Goal: Transaction & Acquisition: Book appointment/travel/reservation

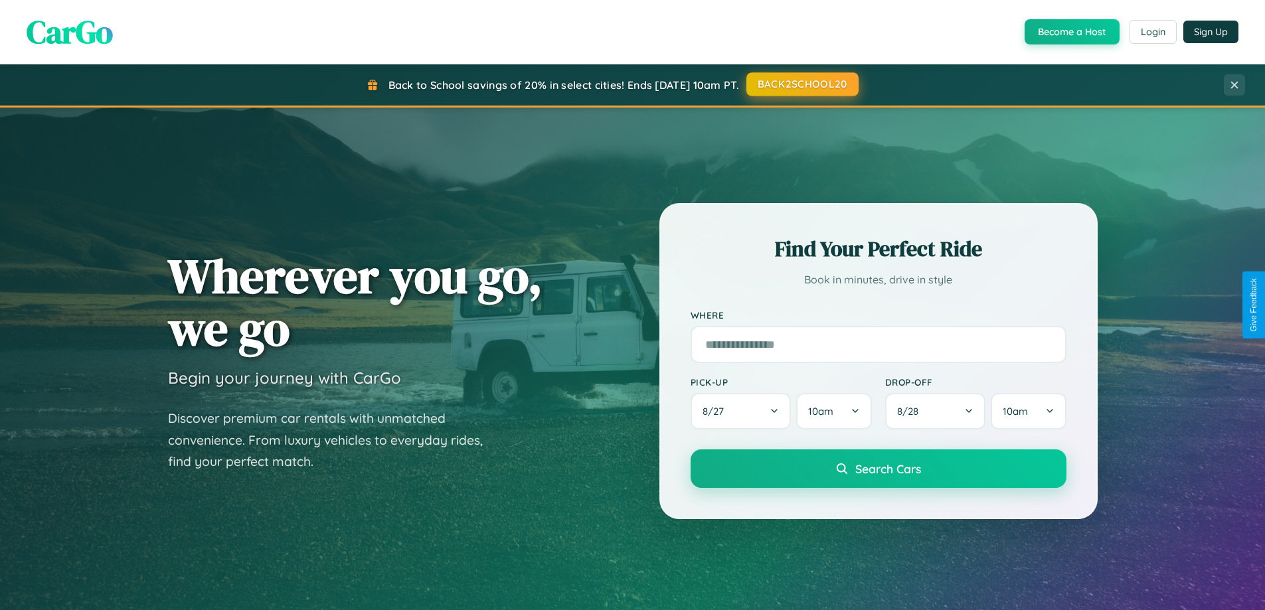
click at [801, 84] on button "BACK2SCHOOL20" at bounding box center [802, 84] width 112 height 24
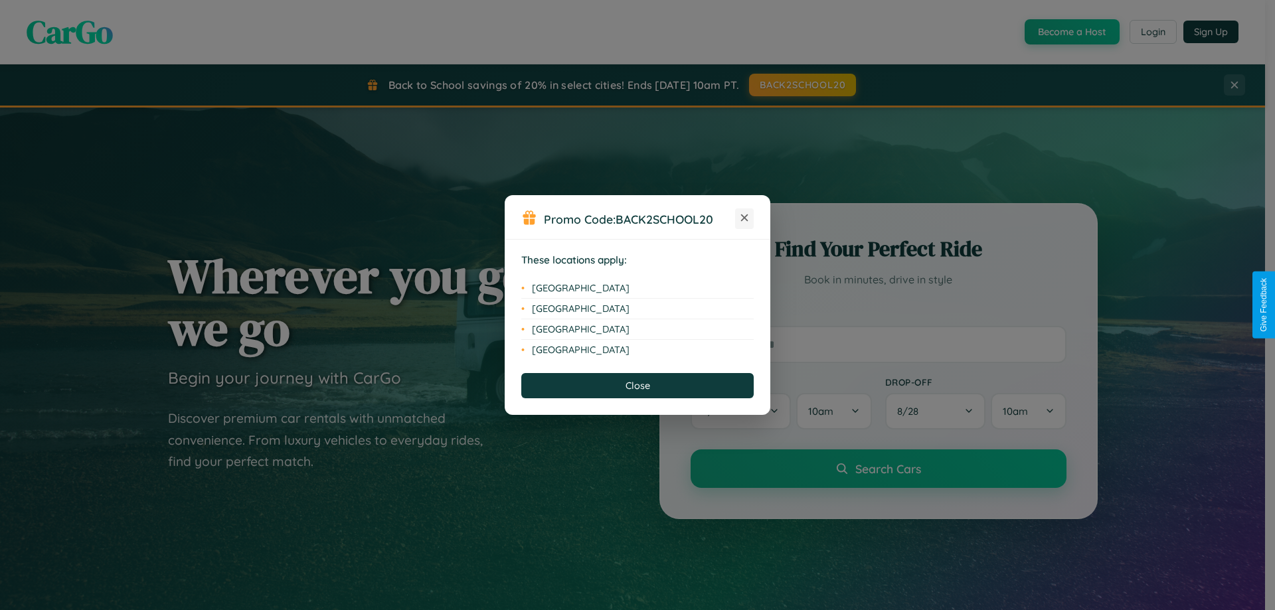
click at [744, 218] on icon at bounding box center [744, 217] width 7 height 7
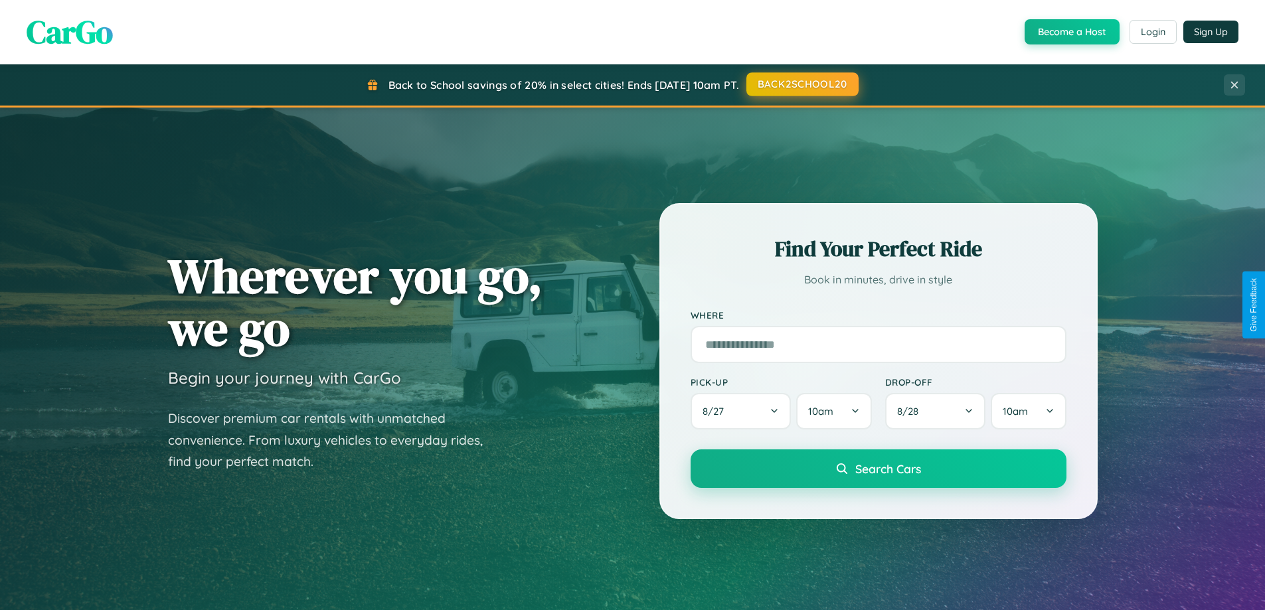
click at [801, 84] on button "BACK2SCHOOL20" at bounding box center [802, 84] width 112 height 24
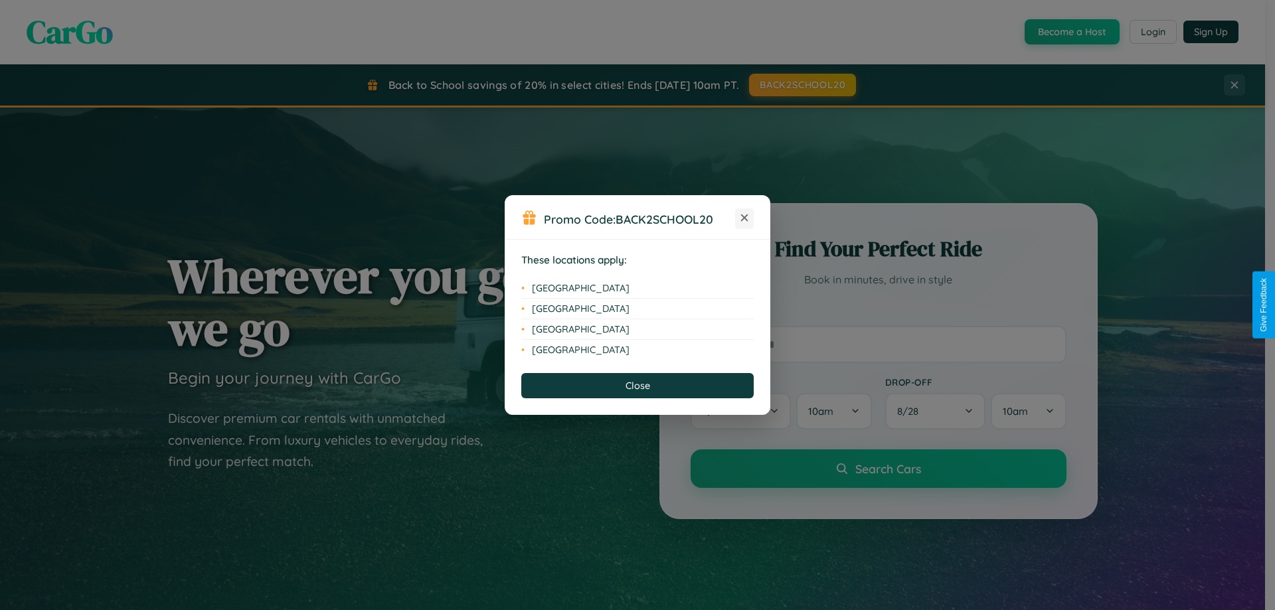
click at [744, 218] on icon at bounding box center [744, 217] width 7 height 7
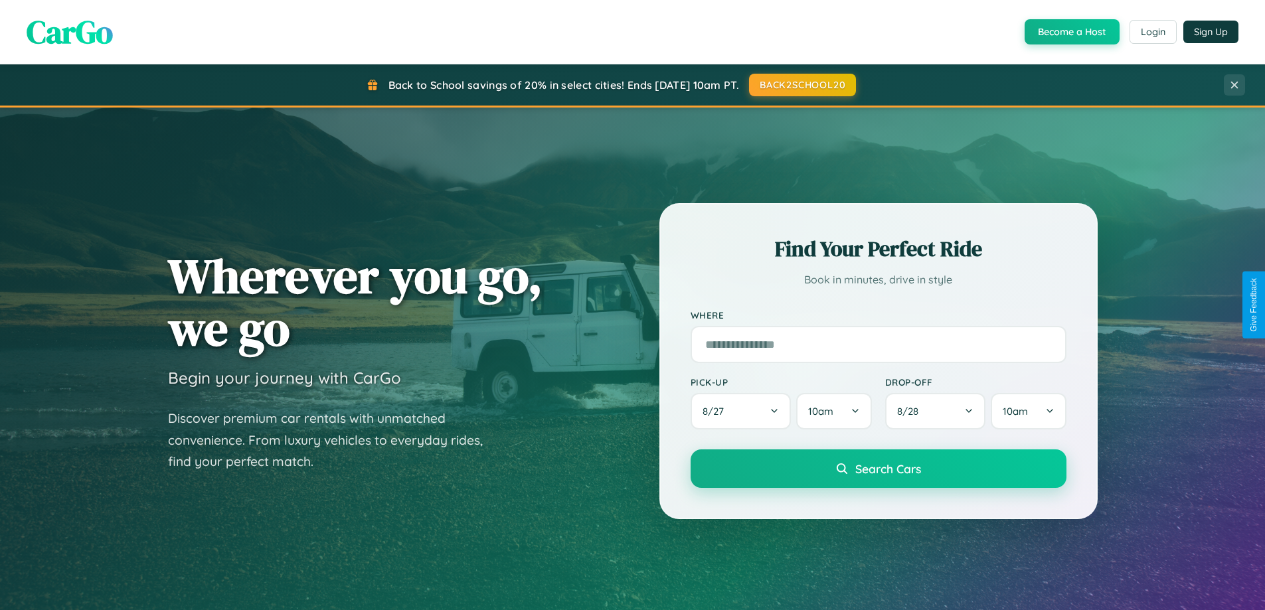
scroll to position [39, 0]
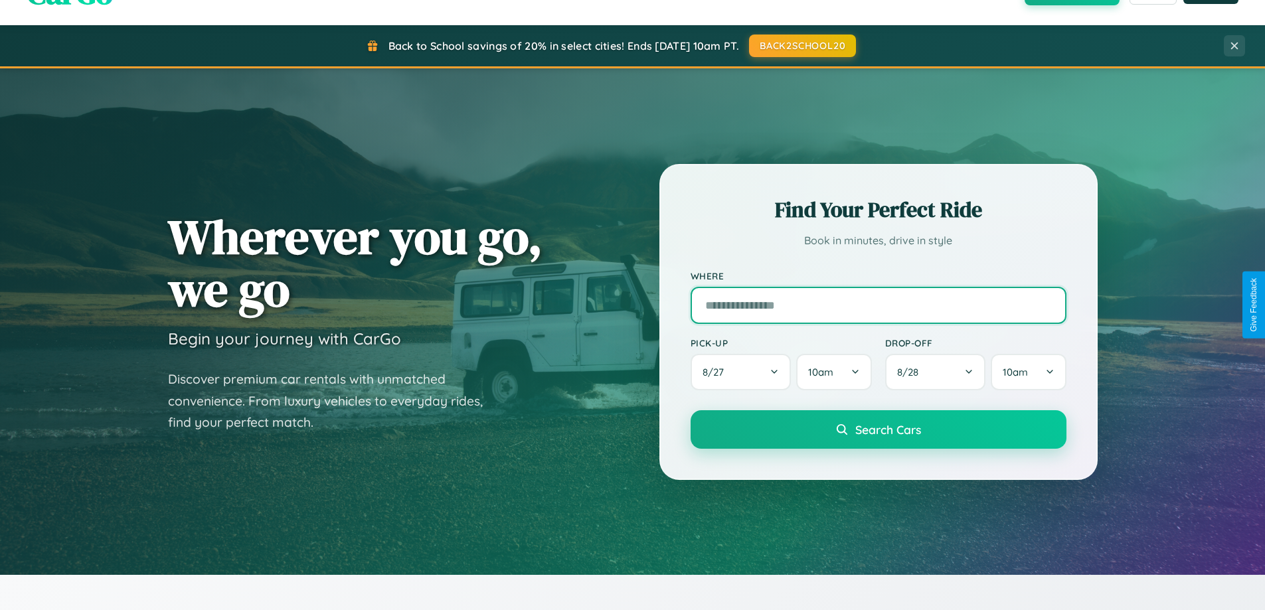
click at [878, 305] on input "text" at bounding box center [878, 305] width 376 height 37
type input "**********"
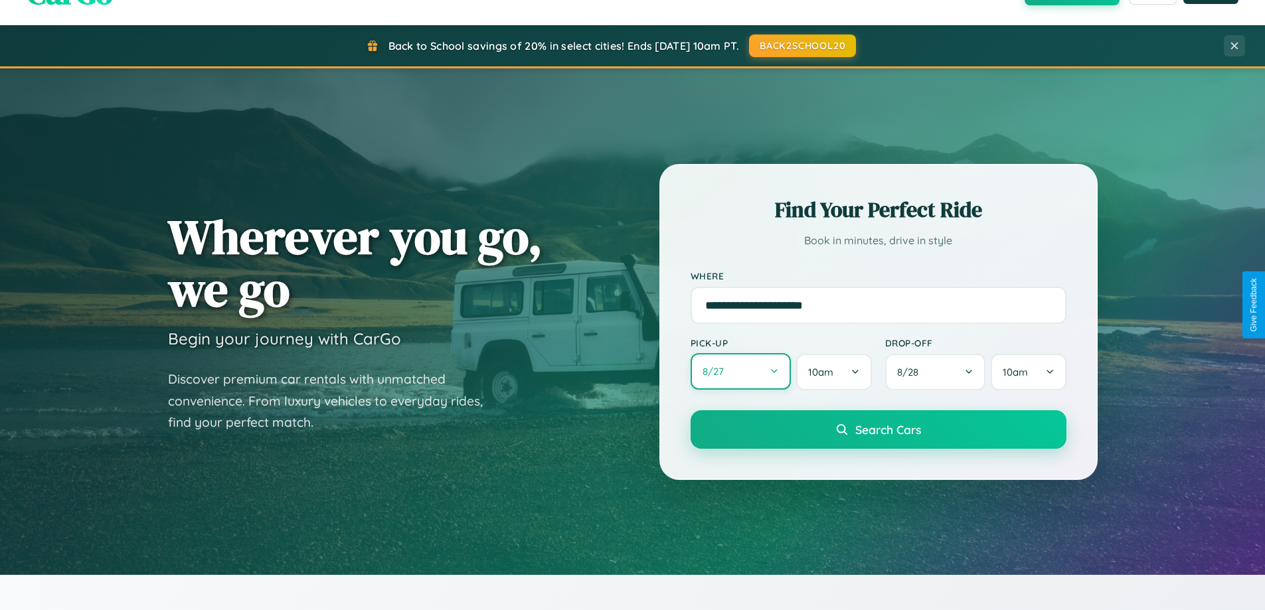
click at [740, 372] on button "8 / 27" at bounding box center [740, 371] width 101 height 37
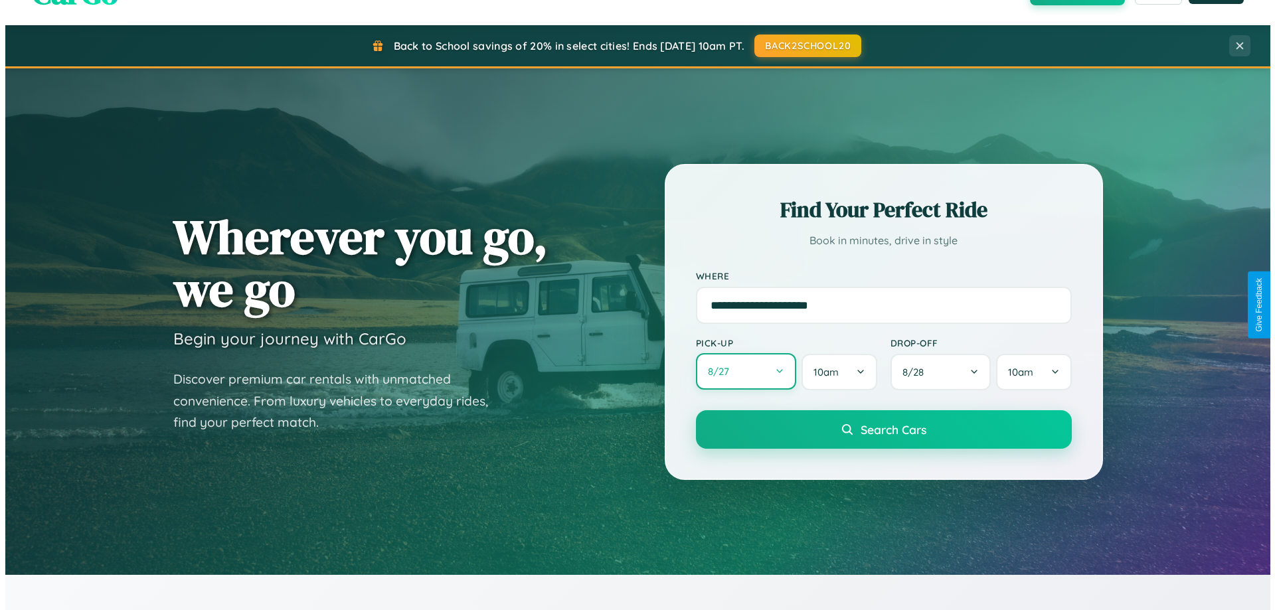
select select "*"
select select "****"
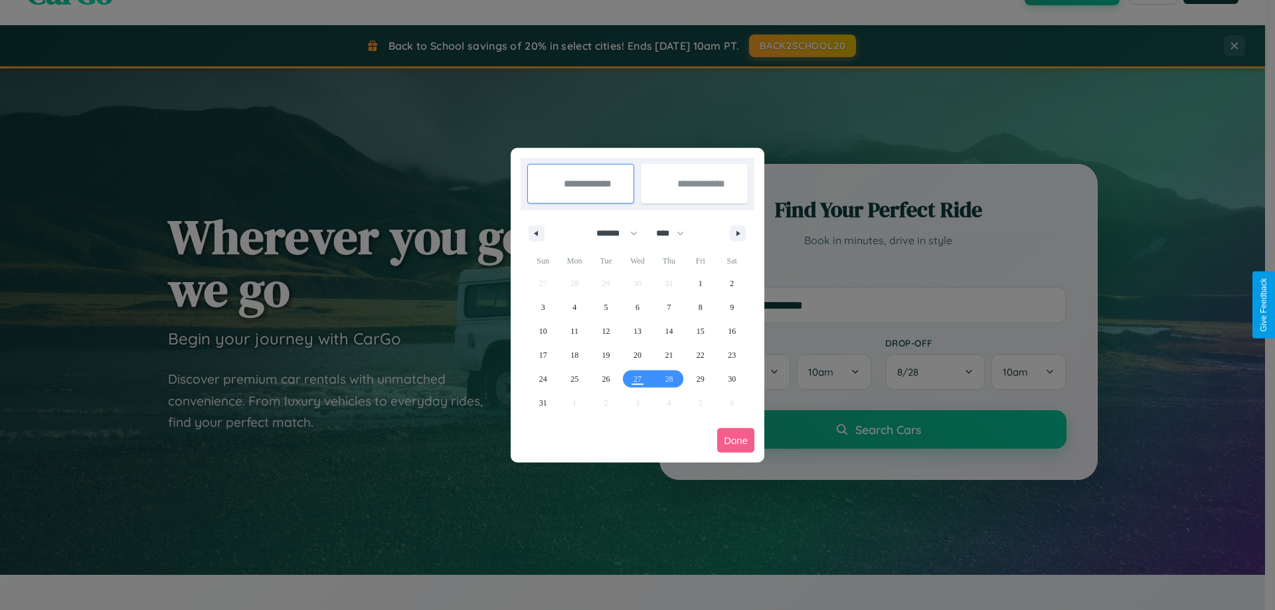
drag, startPoint x: 611, startPoint y: 233, endPoint x: 637, endPoint y: 266, distance: 42.5
click at [611, 233] on select "******* ******** ***** ***** *** **** **** ****** ********* ******* ******** **…" at bounding box center [614, 233] width 56 height 22
select select "*"
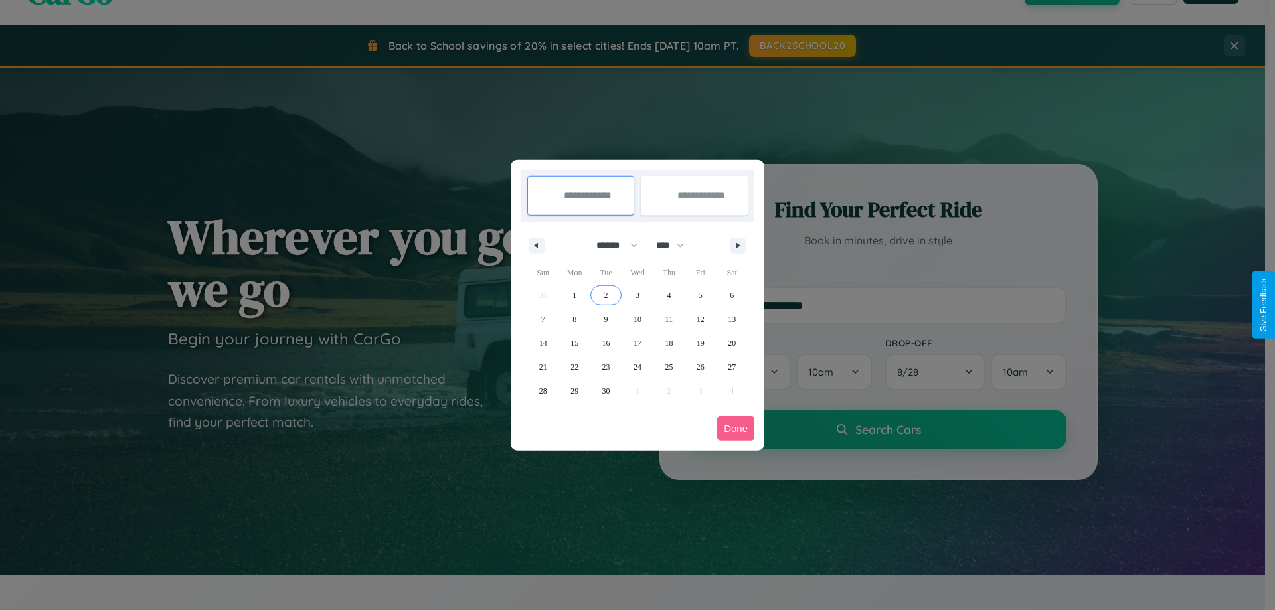
click at [605, 295] on span "2" at bounding box center [606, 295] width 4 height 24
type input "**********"
click at [605, 319] on span "9" at bounding box center [606, 319] width 4 height 24
type input "**********"
click at [736, 428] on button "Done" at bounding box center [735, 428] width 37 height 25
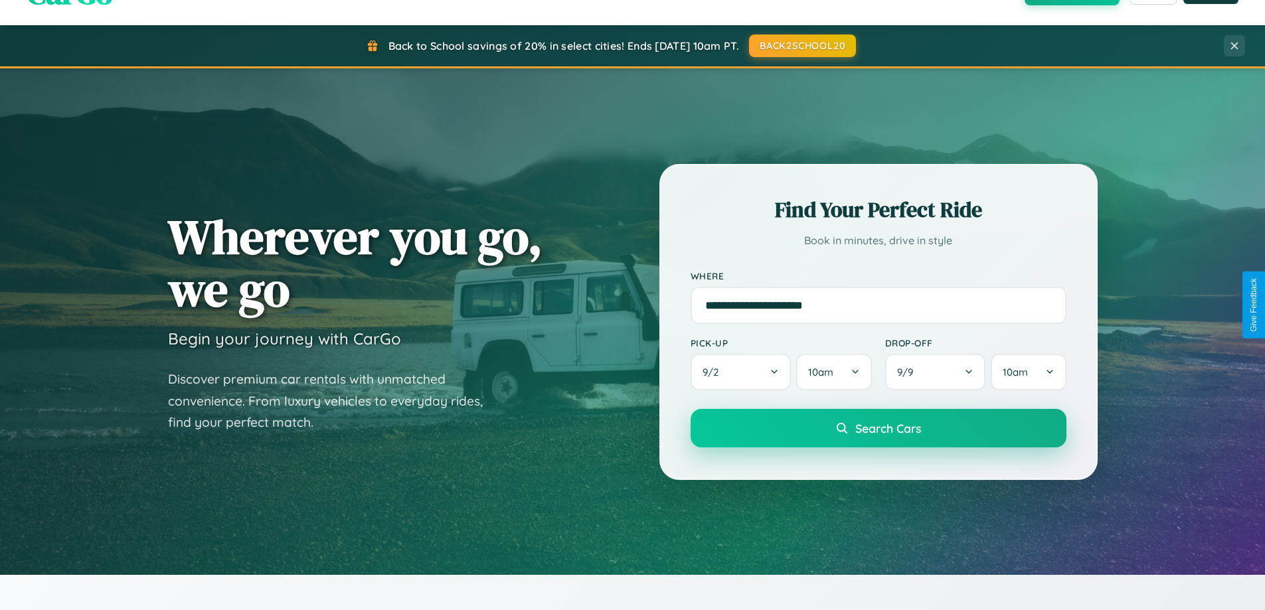
click at [878, 428] on span "Search Cars" at bounding box center [888, 428] width 66 height 15
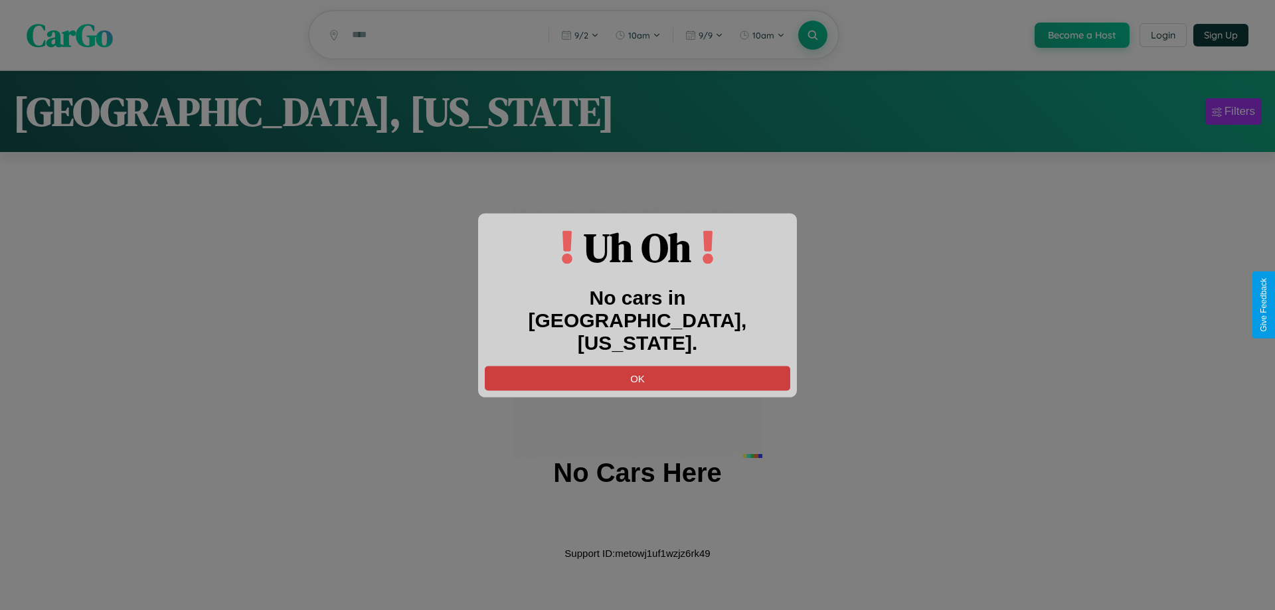
click at [637, 366] on button "OK" at bounding box center [637, 378] width 305 height 25
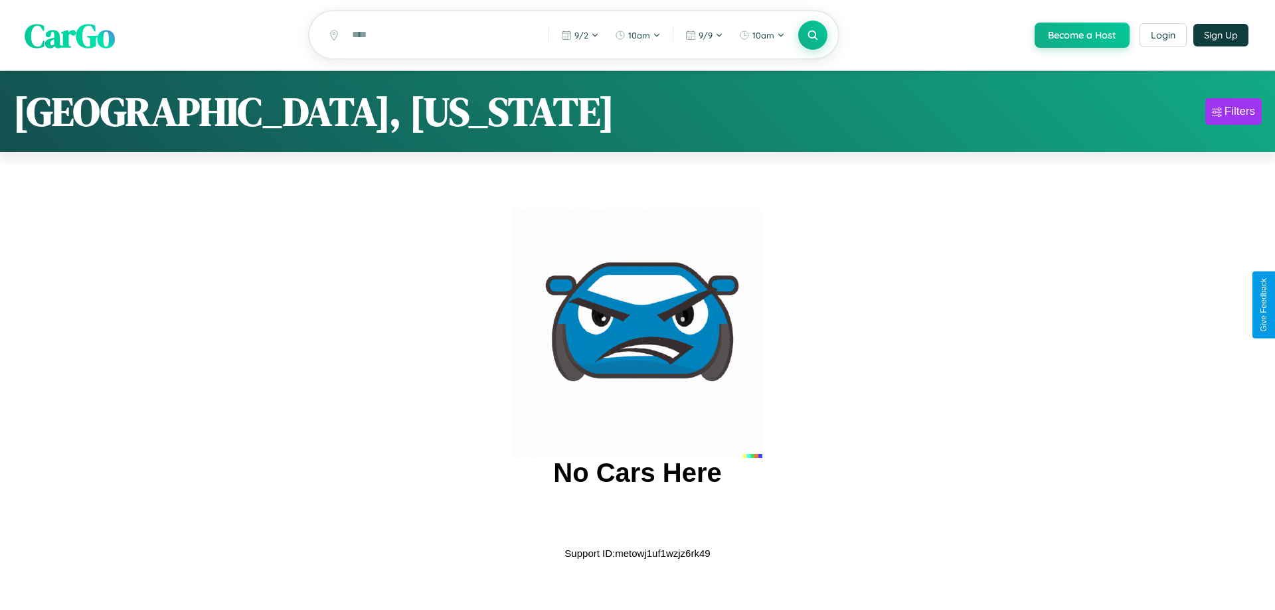
click at [70, 36] on span "CarGo" at bounding box center [70, 35] width 90 height 46
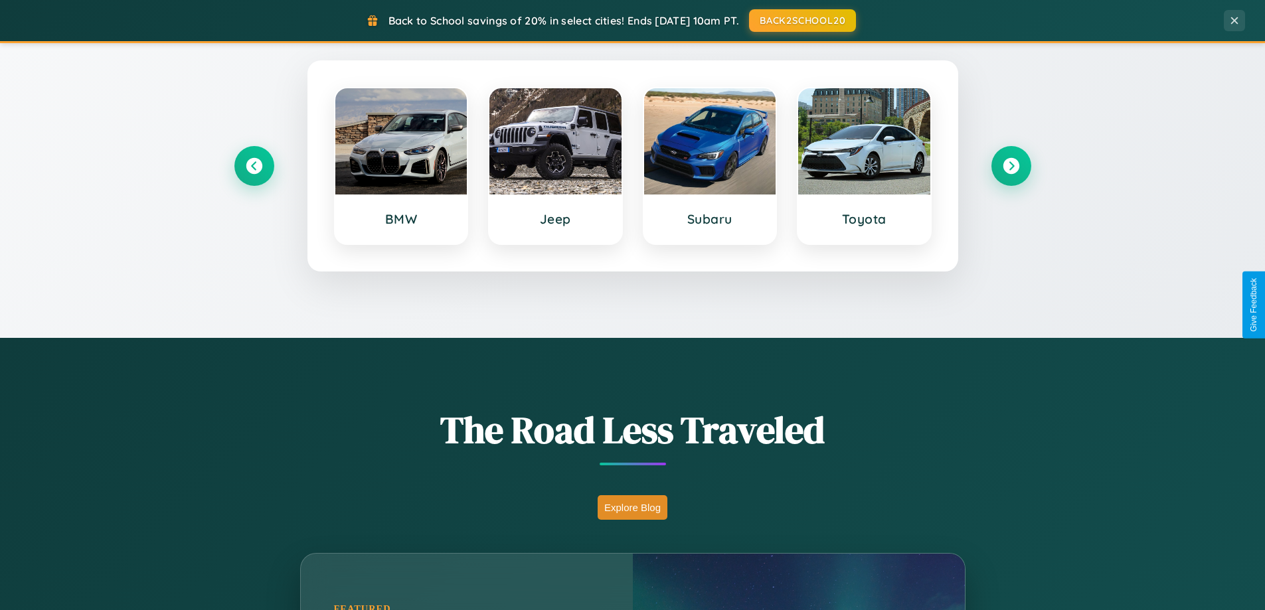
scroll to position [914, 0]
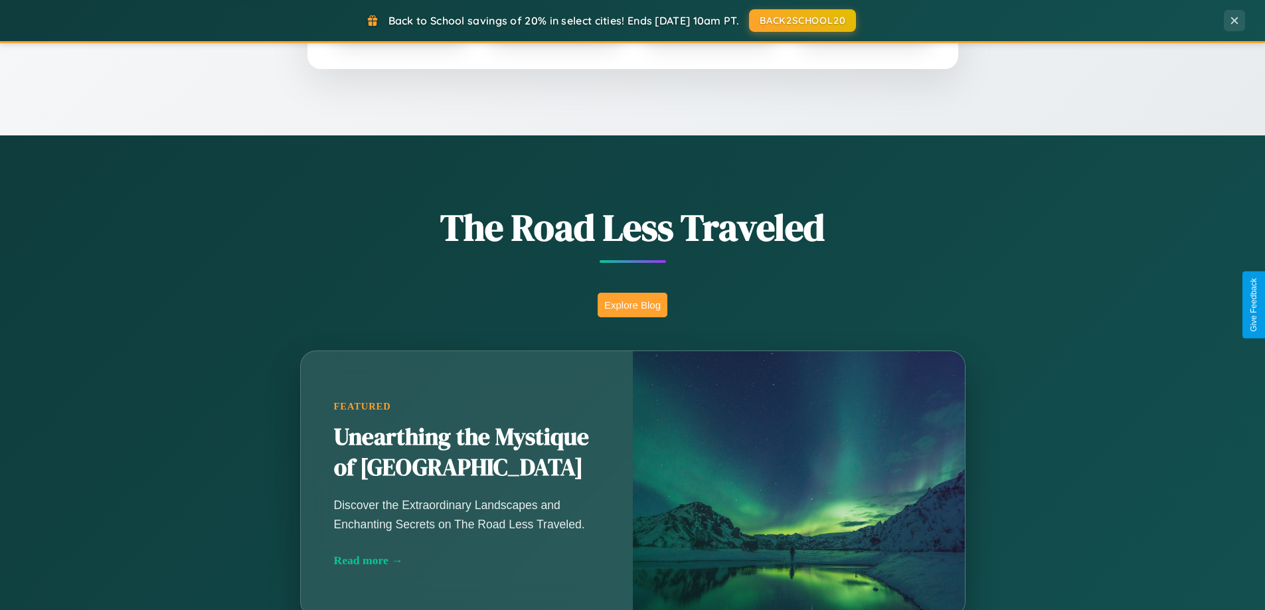
click at [632, 305] on button "Explore Blog" at bounding box center [633, 305] width 70 height 25
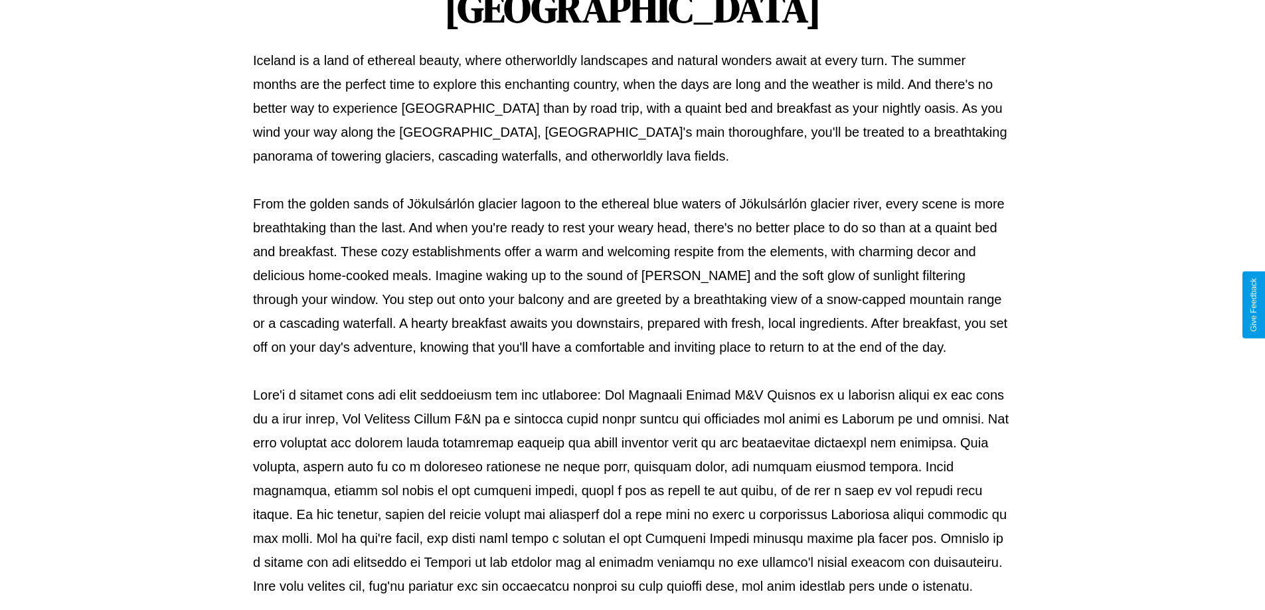
scroll to position [430, 0]
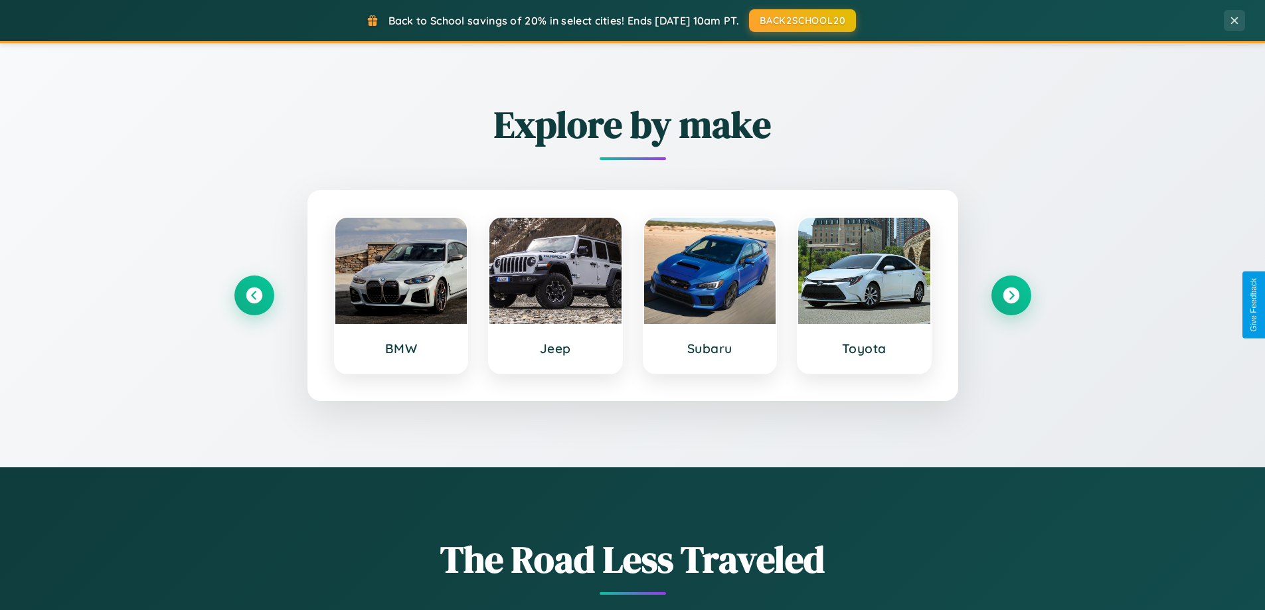
scroll to position [572, 0]
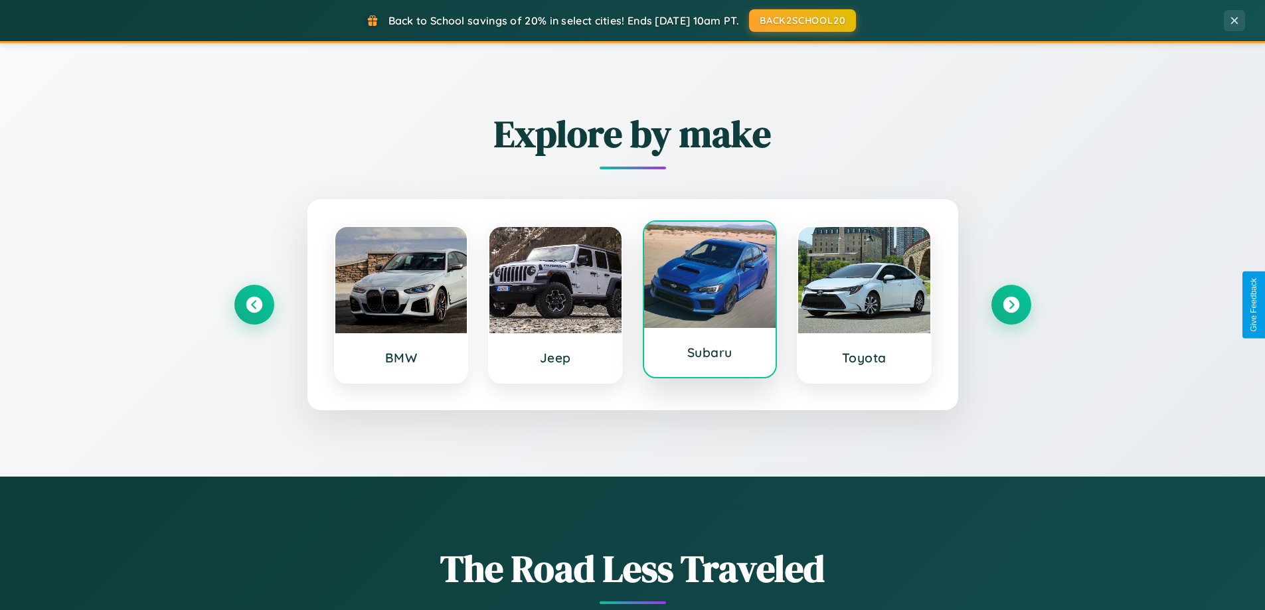
click at [709, 305] on div at bounding box center [710, 275] width 132 height 106
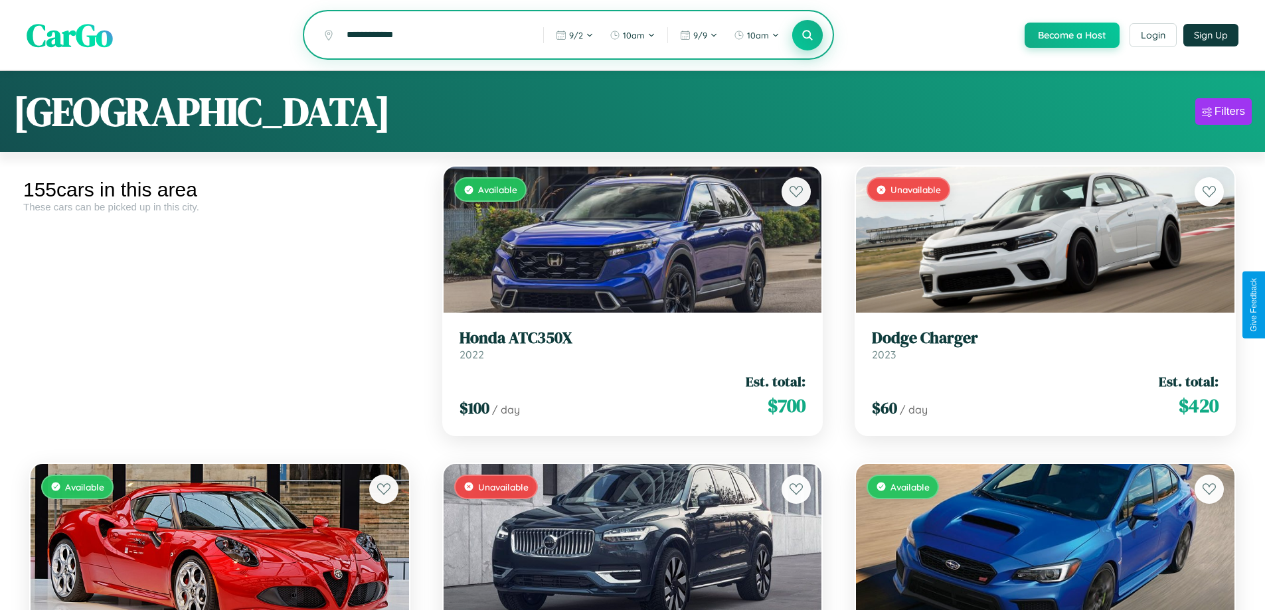
click at [807, 36] on icon at bounding box center [807, 35] width 13 height 13
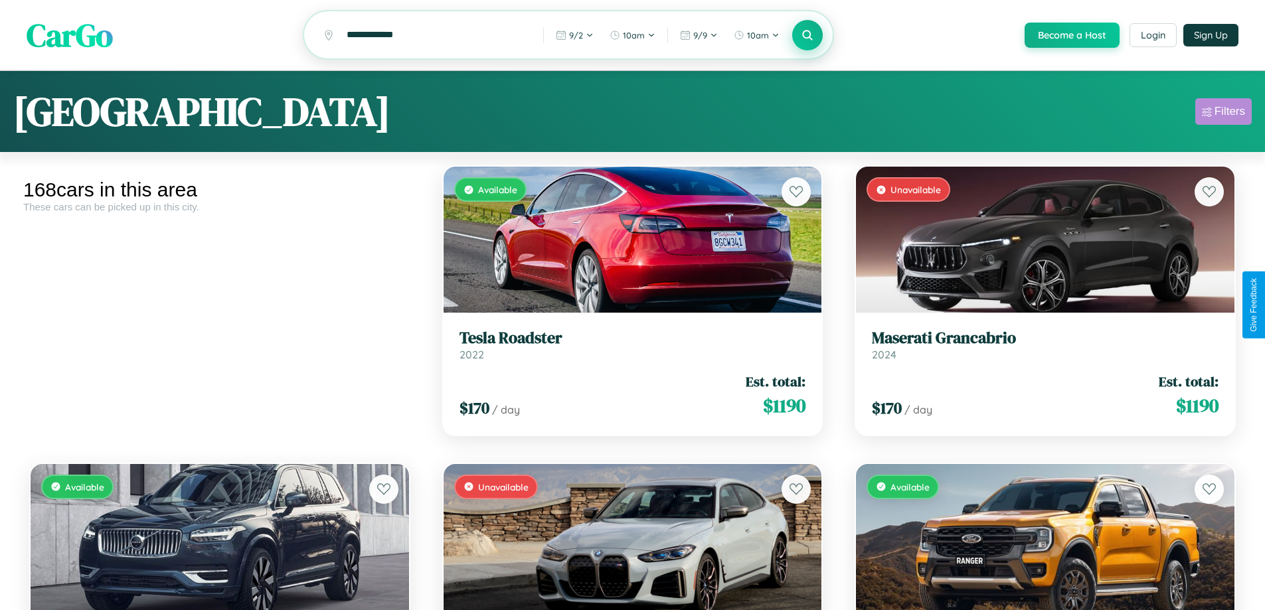
click at [1223, 114] on div "Filters" at bounding box center [1229, 111] width 31 height 13
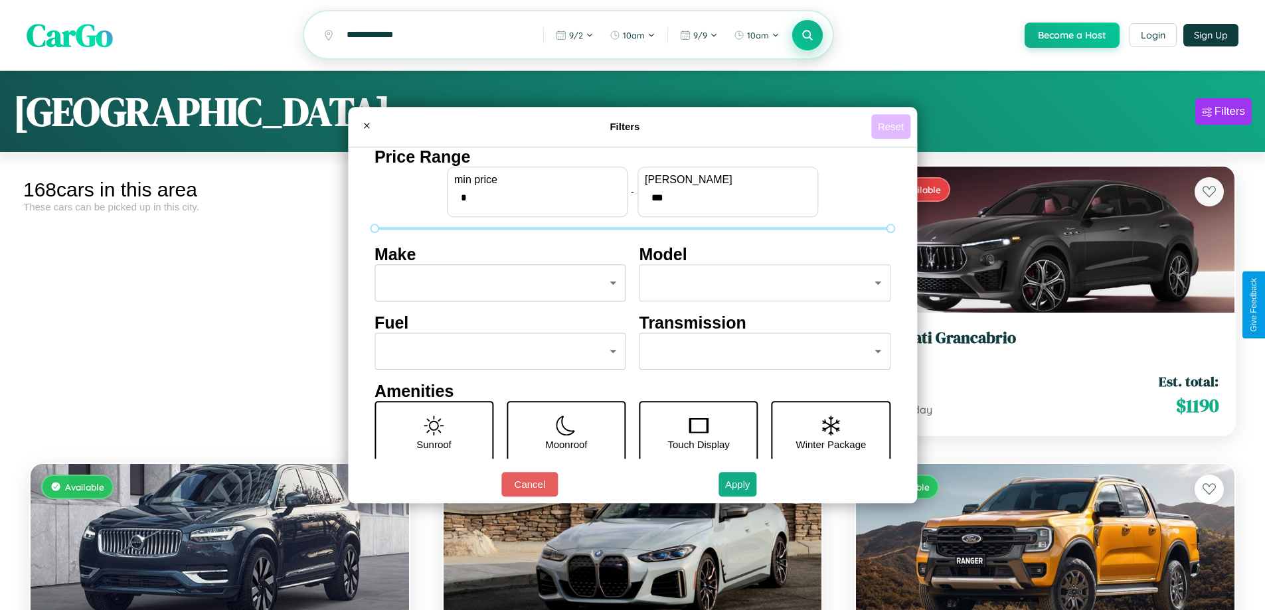
click at [892, 126] on button "Reset" at bounding box center [890, 126] width 39 height 25
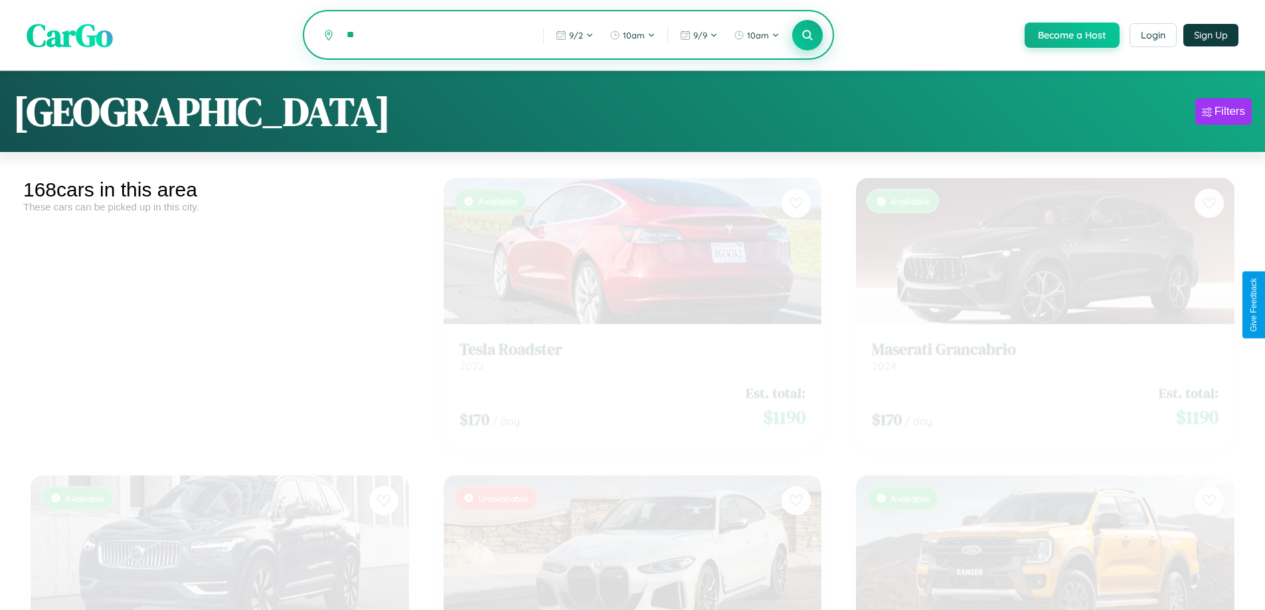
type input "*"
type input "*******"
click at [807, 36] on icon at bounding box center [807, 35] width 13 height 13
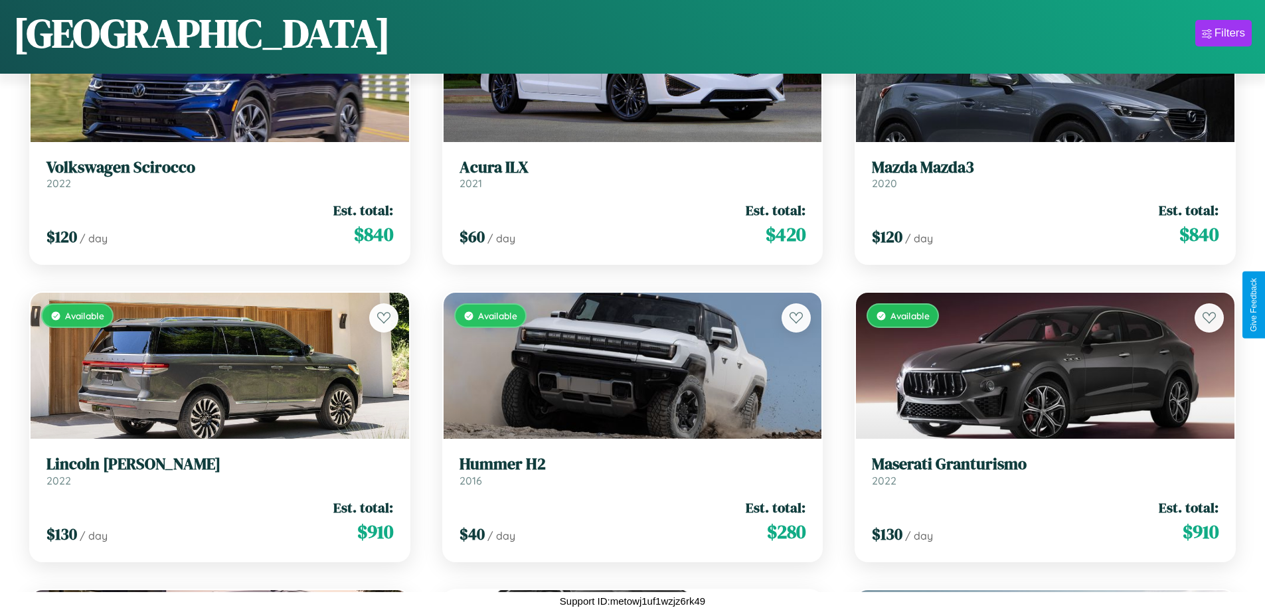
scroll to position [781, 0]
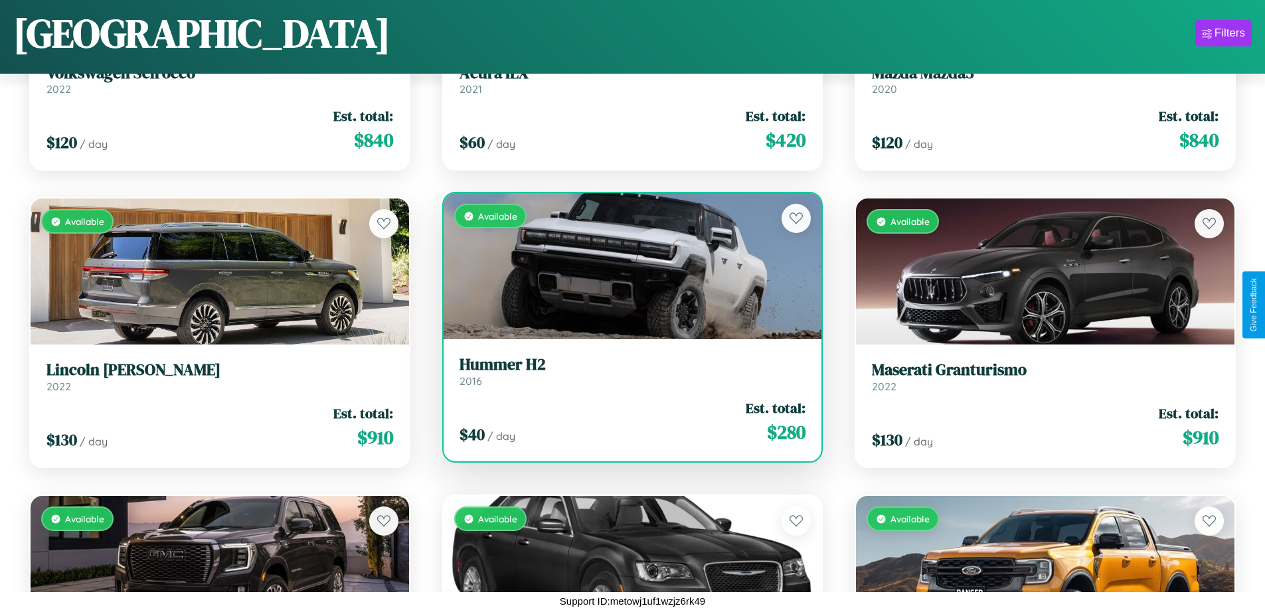
click at [627, 371] on h3 "Hummer H2" at bounding box center [632, 364] width 347 height 19
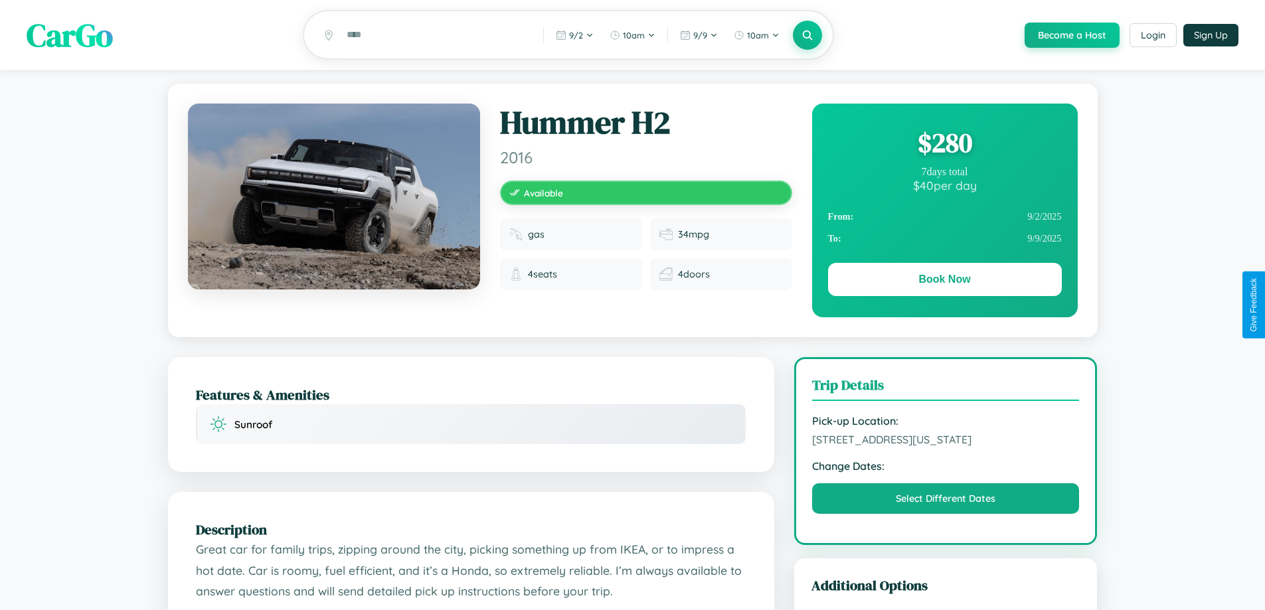
click at [944, 145] on div "$ 280" at bounding box center [945, 143] width 234 height 36
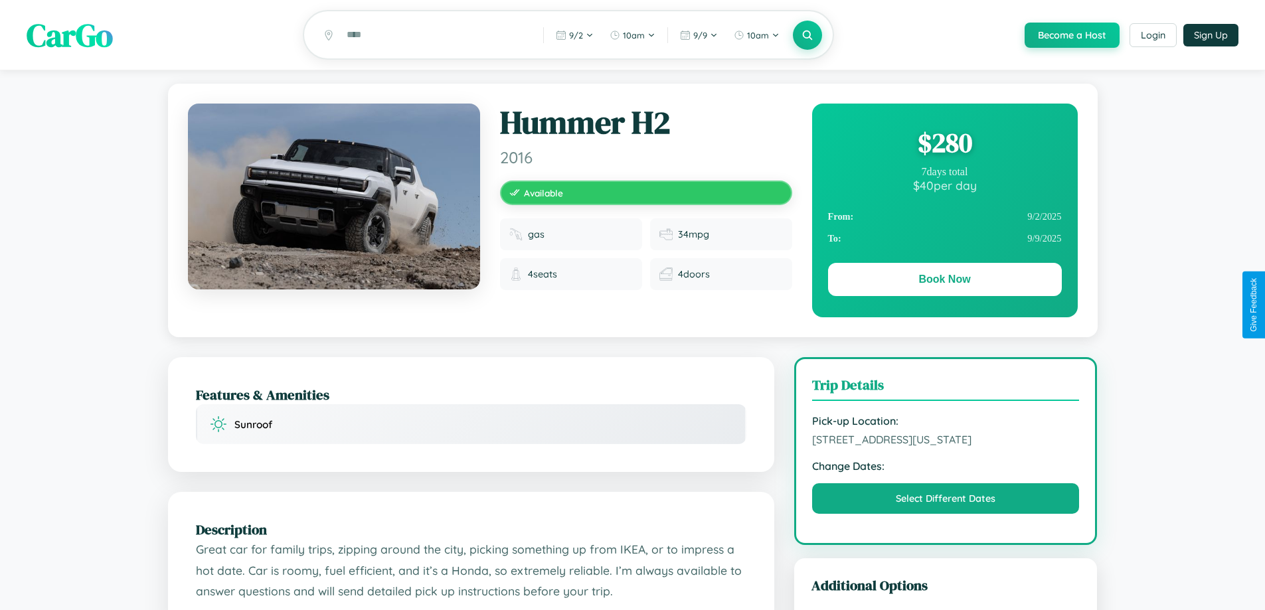
click at [944, 145] on div "$ 280" at bounding box center [945, 143] width 234 height 36
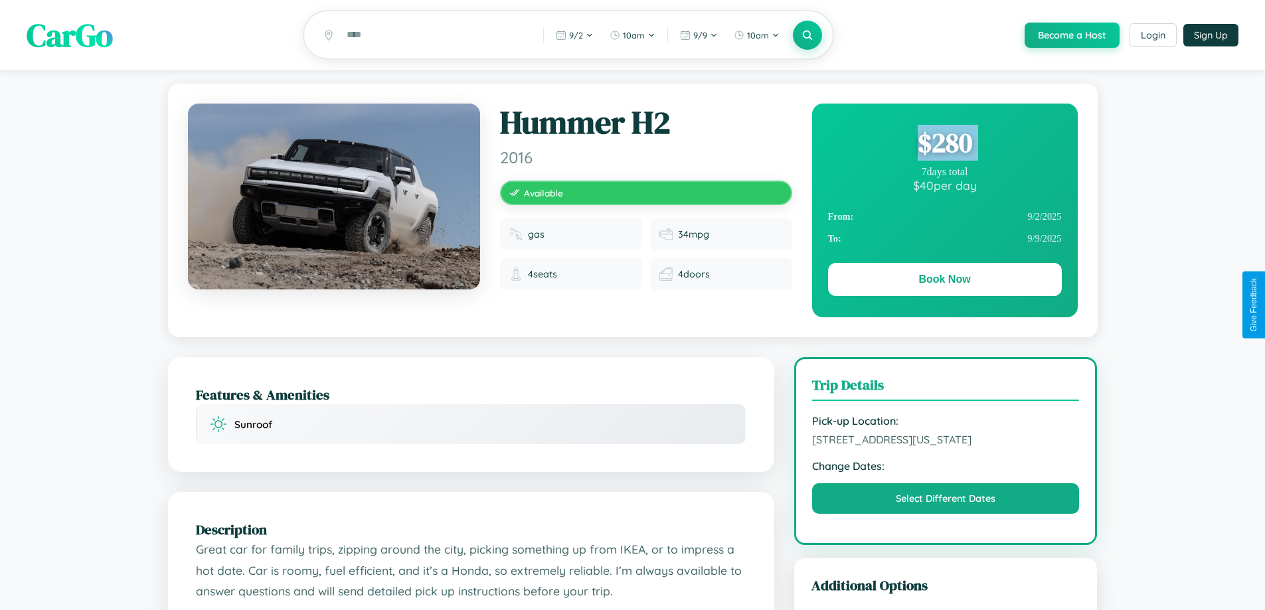
click at [944, 145] on div "$ 280" at bounding box center [945, 143] width 234 height 36
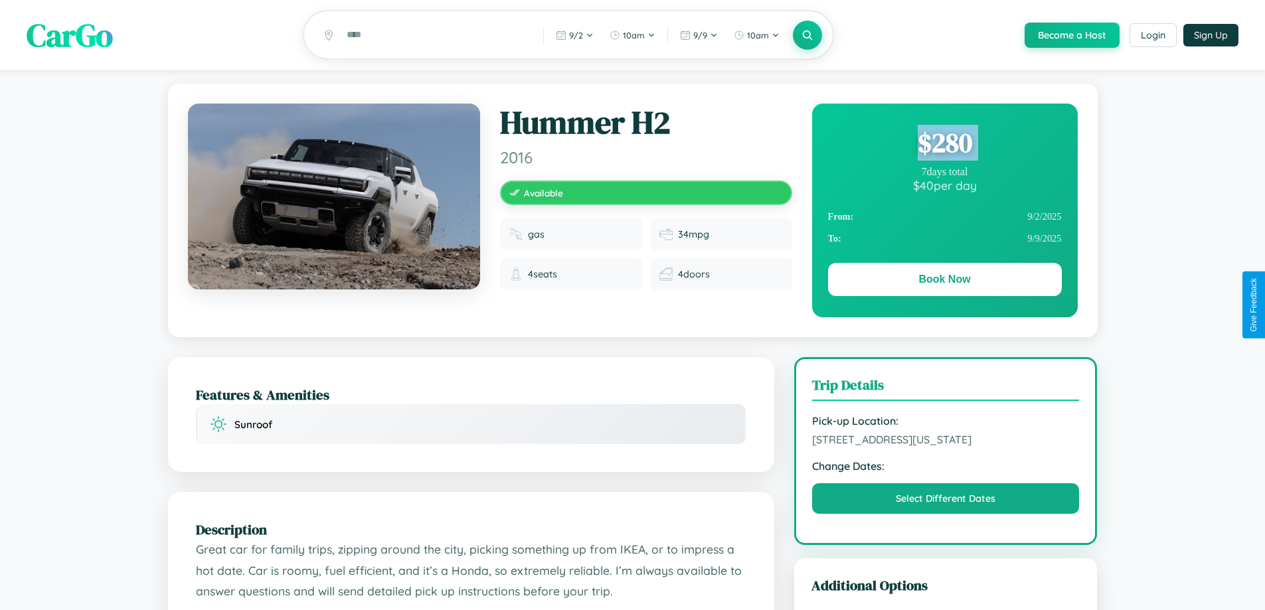
click at [944, 145] on div "$ 280" at bounding box center [945, 143] width 234 height 36
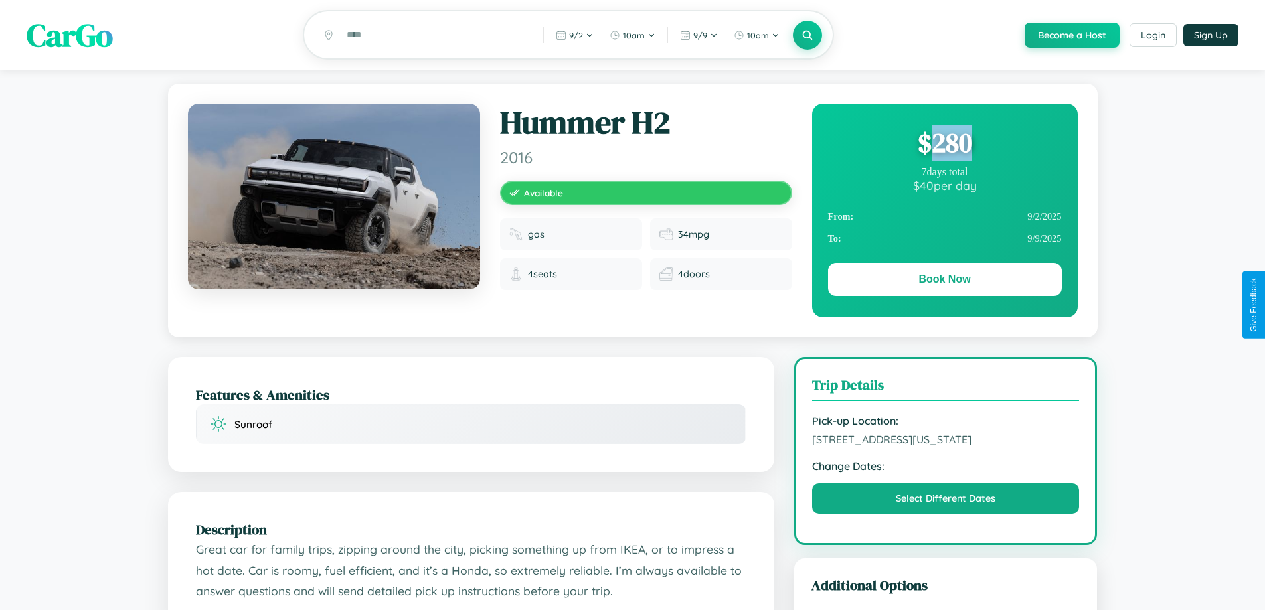
click at [944, 145] on div "$ 280" at bounding box center [945, 143] width 234 height 36
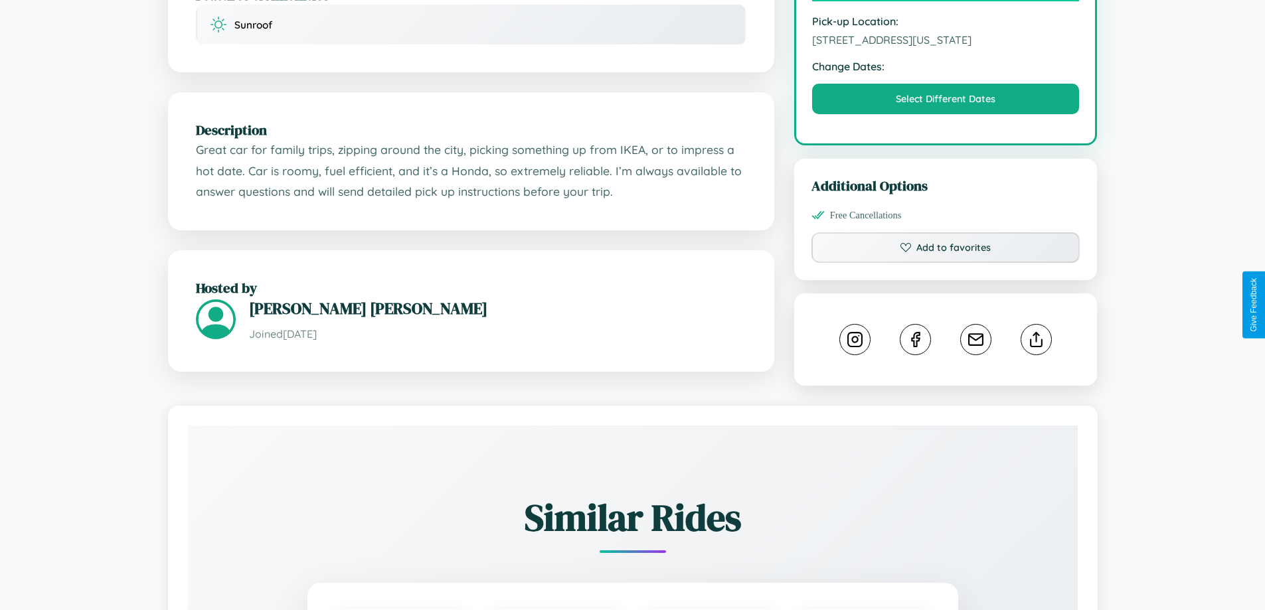
scroll to position [449, 0]
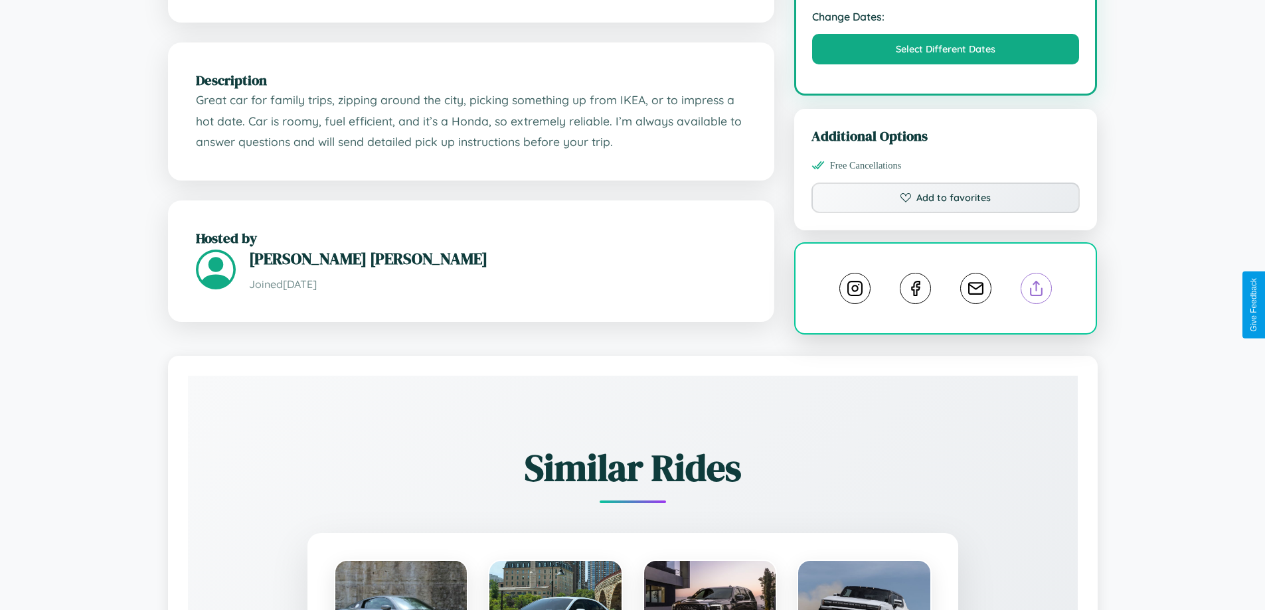
click at [1036, 291] on line at bounding box center [1036, 285] width 0 height 9
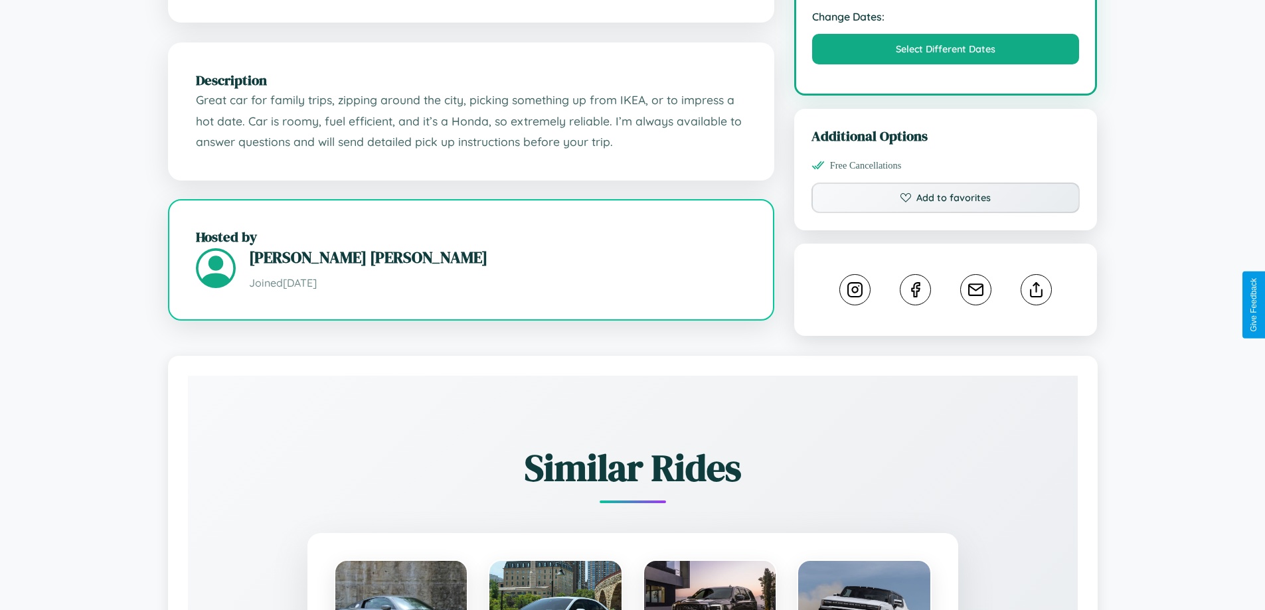
scroll to position [448, 0]
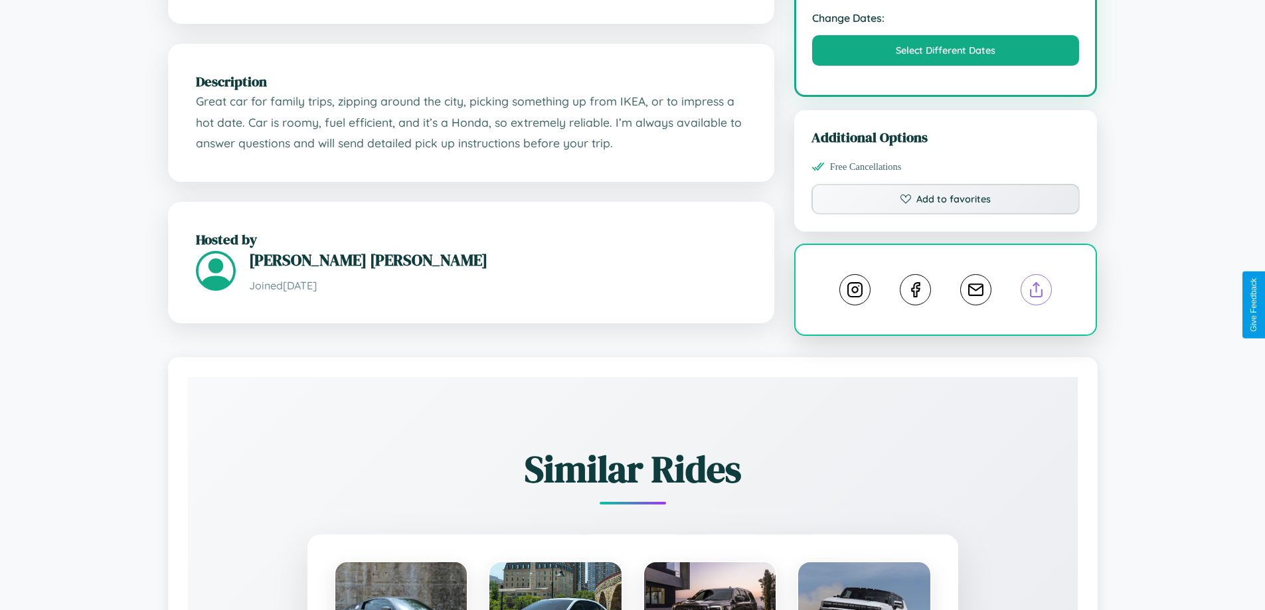
click at [1036, 292] on line at bounding box center [1036, 287] width 0 height 9
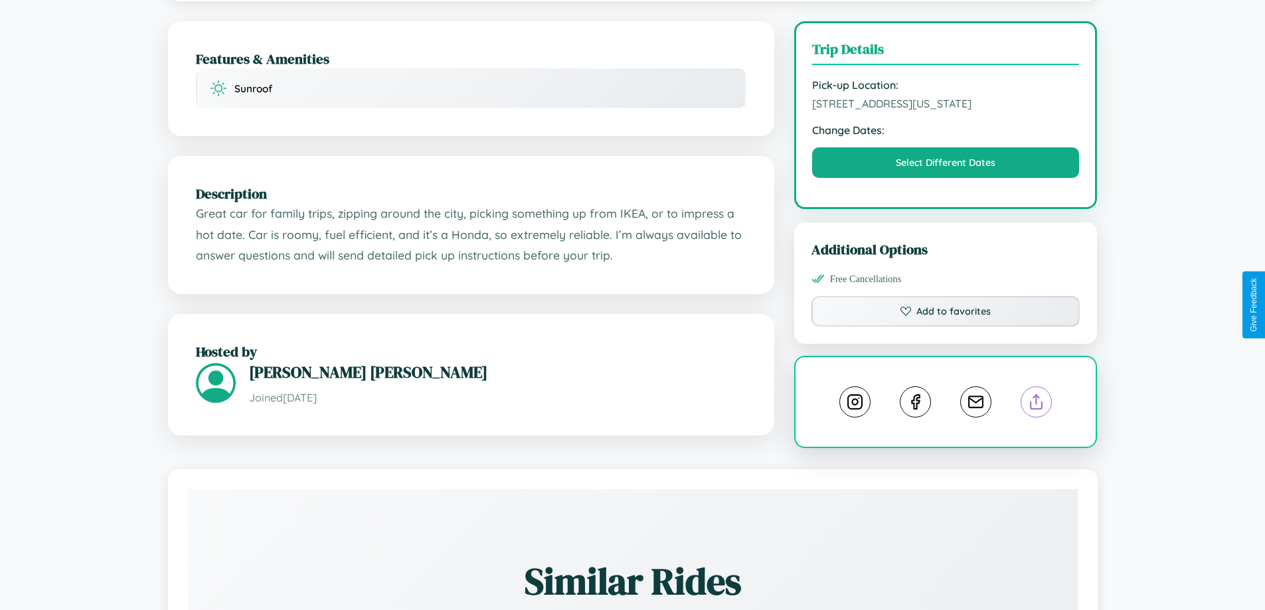
scroll to position [0, 0]
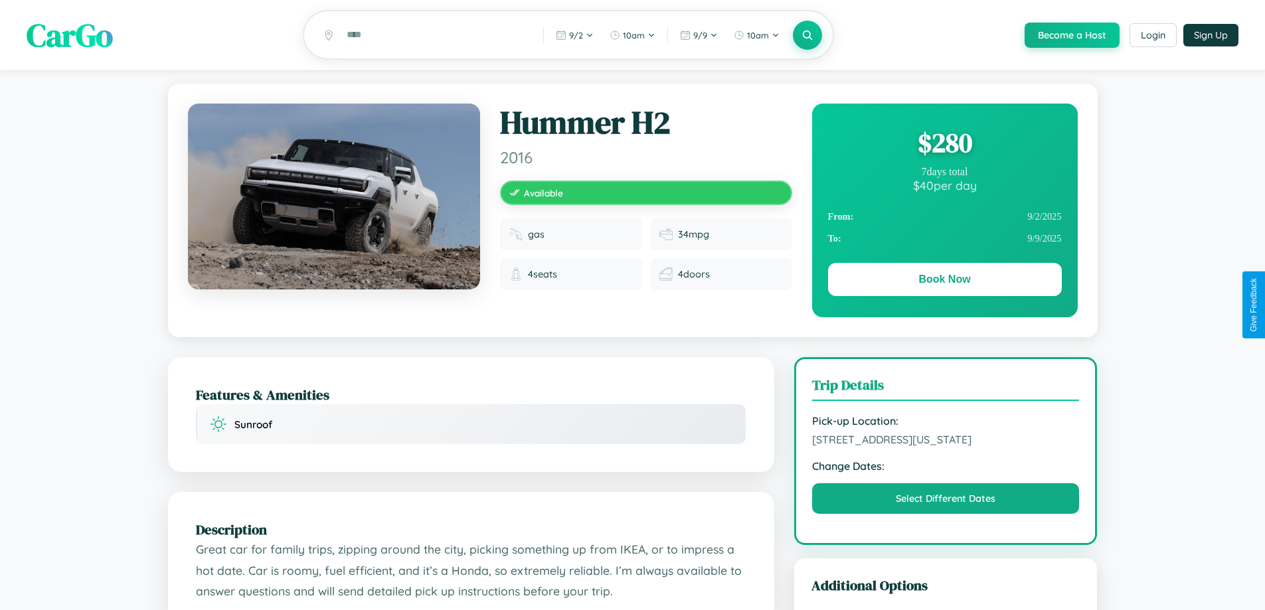
click at [944, 145] on div "$ 280" at bounding box center [945, 143] width 234 height 36
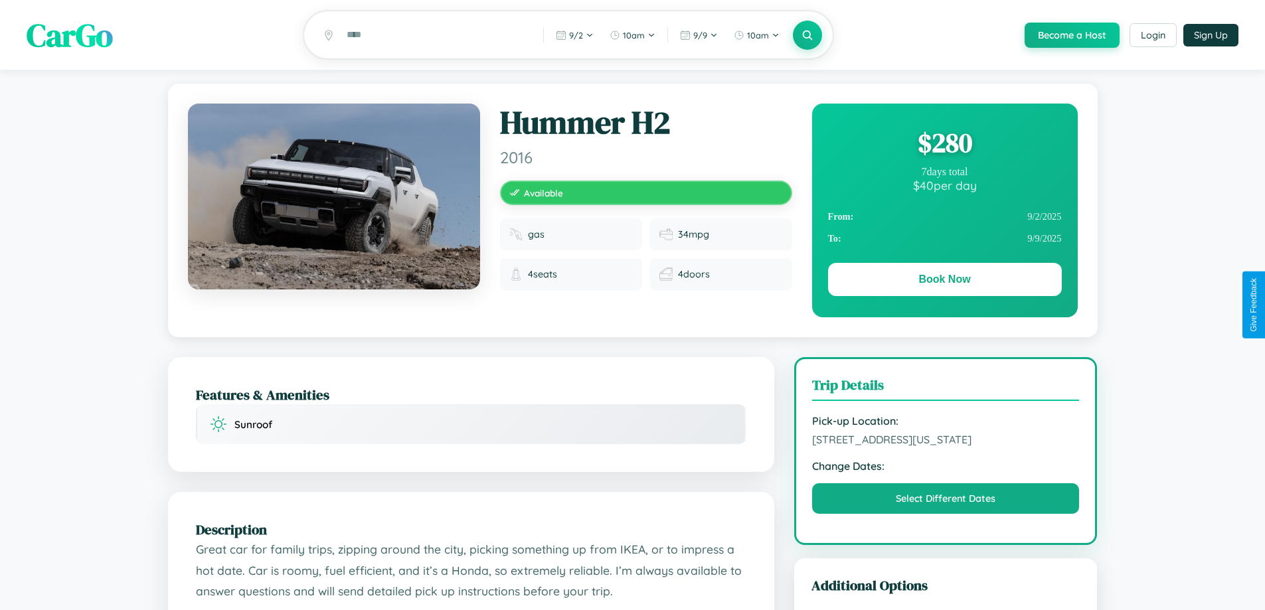
click at [944, 145] on div "$ 280" at bounding box center [945, 143] width 234 height 36
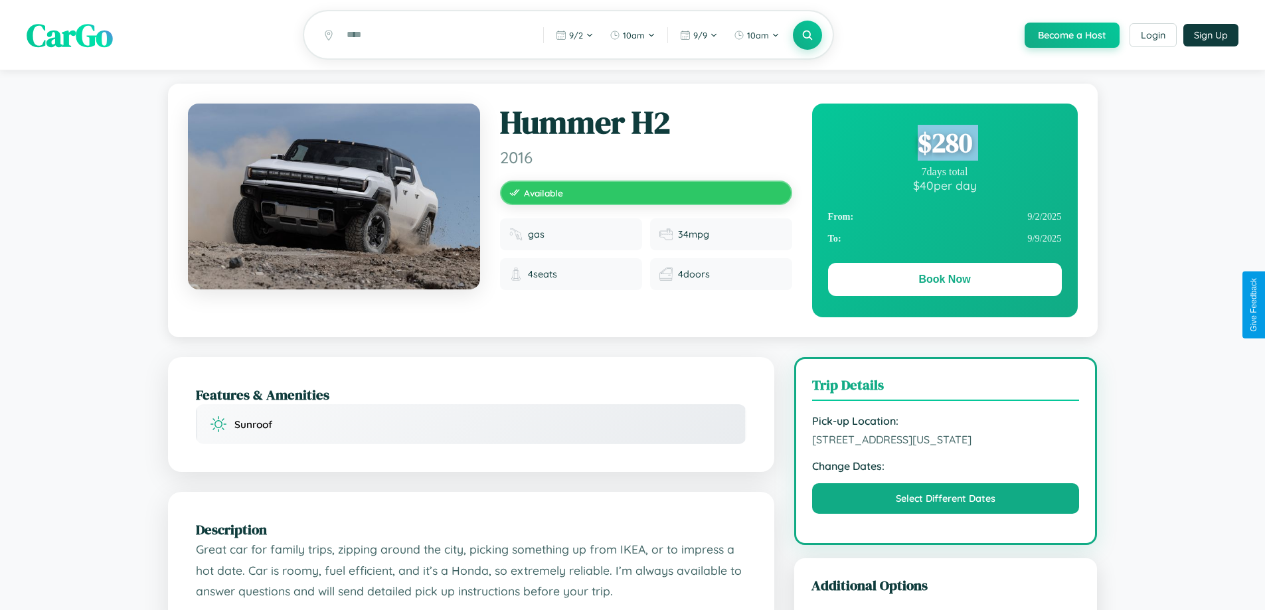
click at [944, 145] on div "$ 280" at bounding box center [945, 143] width 234 height 36
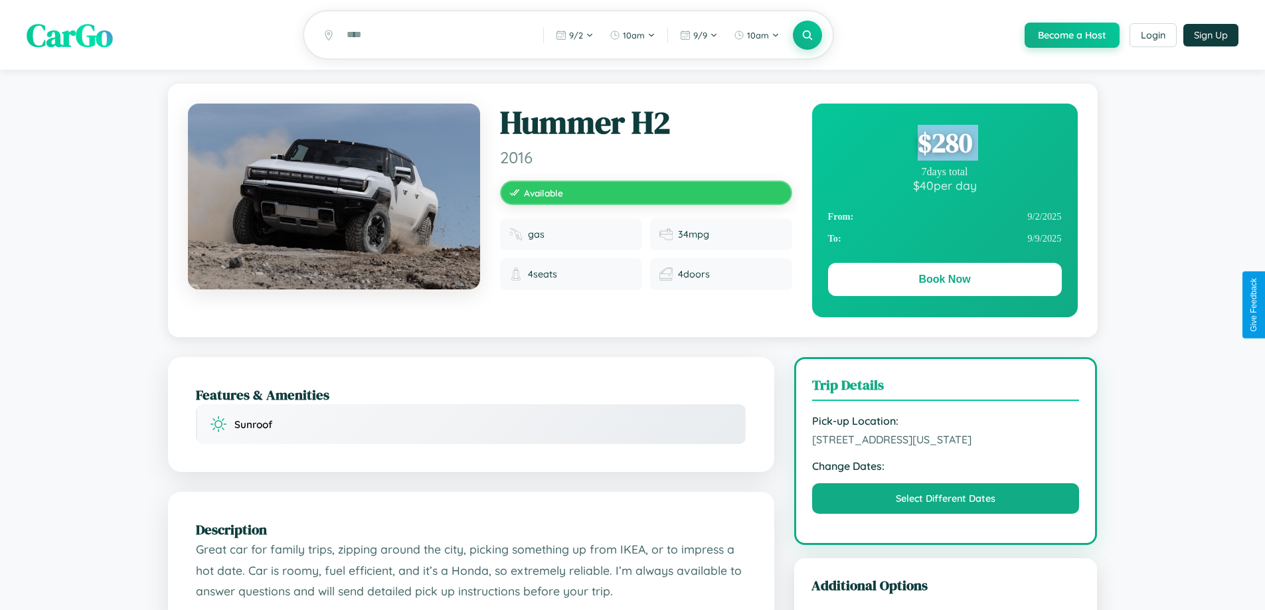
click at [944, 145] on div "$ 280" at bounding box center [945, 143] width 234 height 36
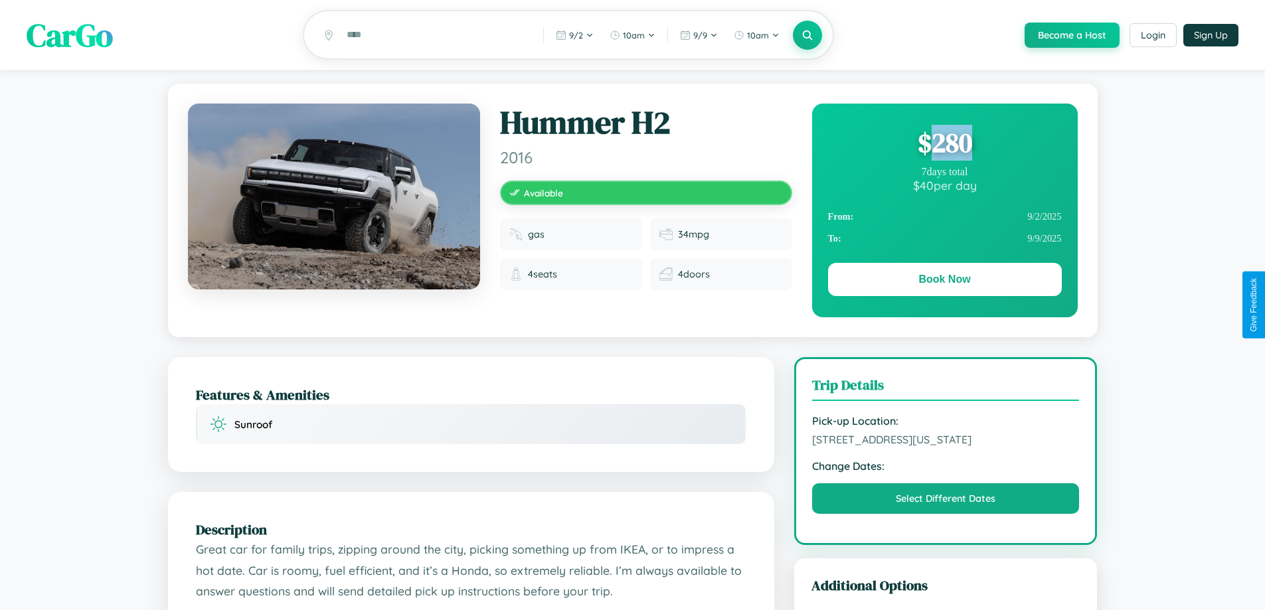
click at [944, 145] on div "$ 280" at bounding box center [945, 143] width 234 height 36
